Goal: Task Accomplishment & Management: Manage account settings

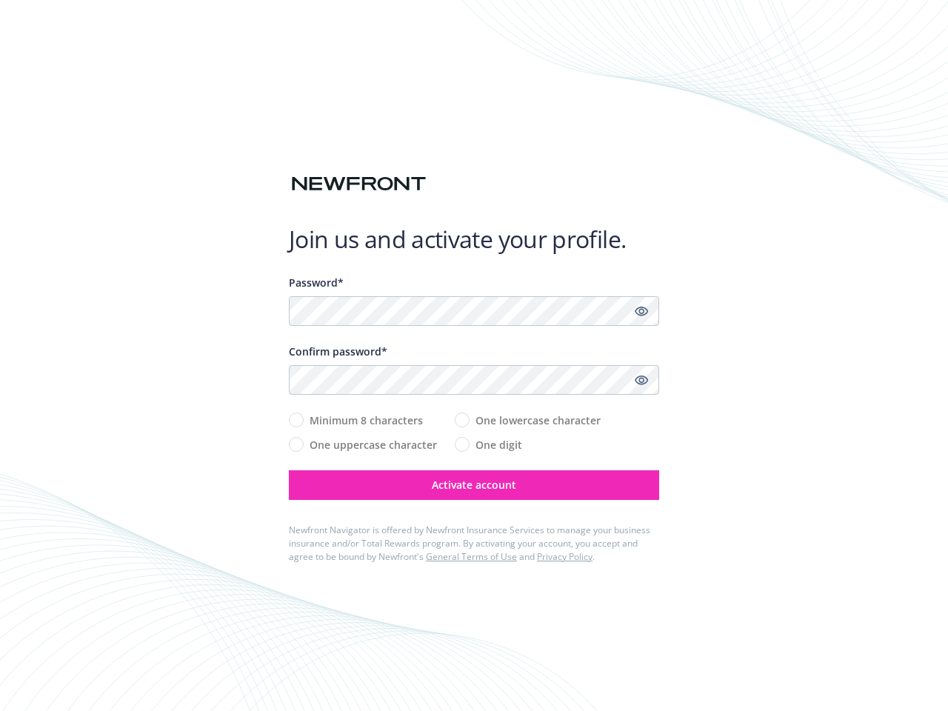
click at [474, 355] on div "Confirm password*" at bounding box center [474, 352] width 370 height 16
click at [641, 311] on icon "Show password" at bounding box center [641, 310] width 13 height 13
click at [641, 380] on icon "Show password" at bounding box center [641, 379] width 13 height 13
click at [474, 485] on span "Activate account" at bounding box center [474, 485] width 84 height 14
